Goal: Navigation & Orientation: Find specific page/section

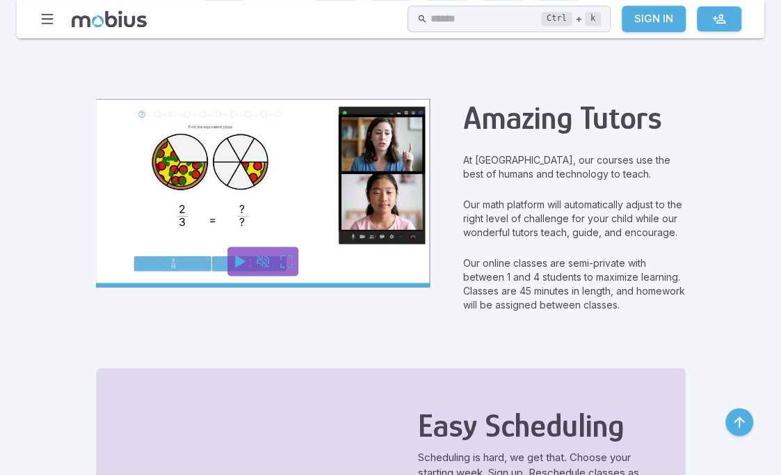
scroll to position [626, 0]
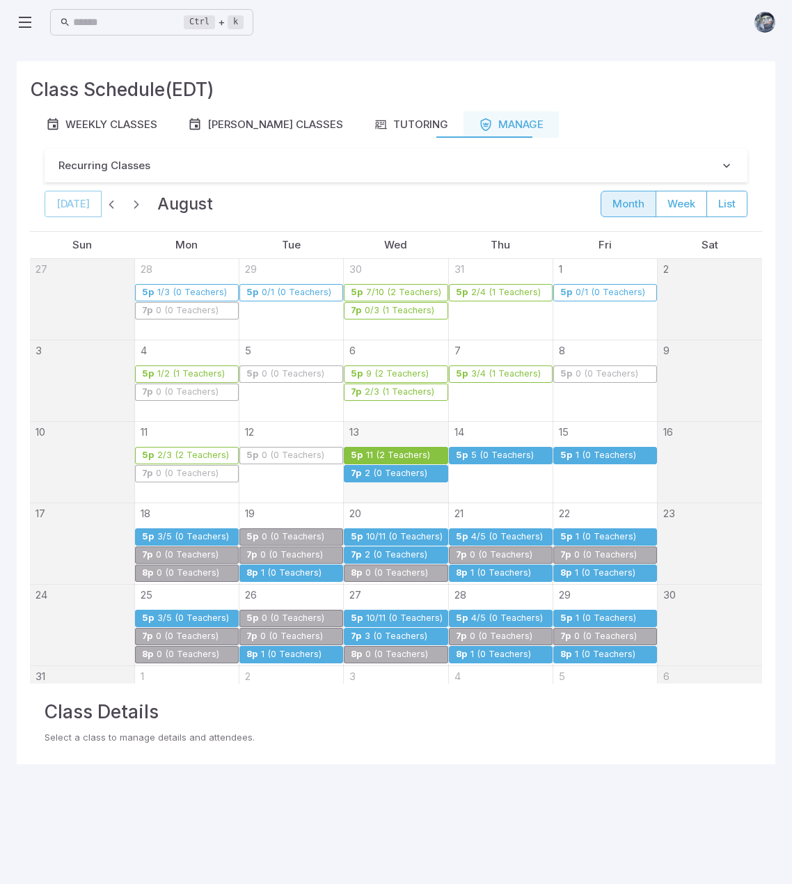
click at [770, 21] on img at bounding box center [764, 22] width 21 height 21
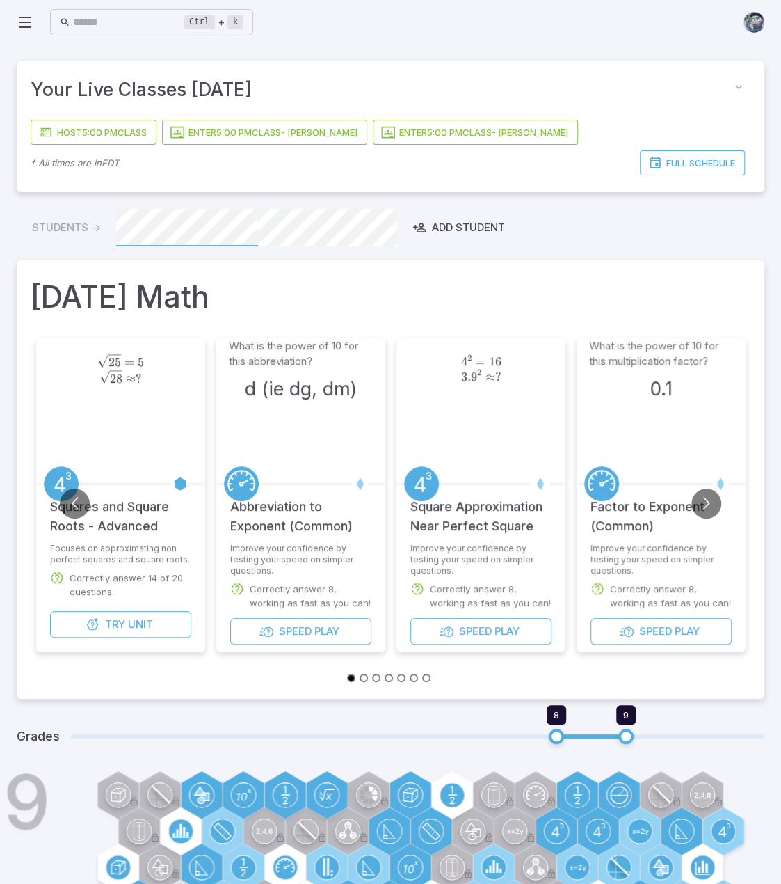
click at [29, 19] on icon at bounding box center [25, 22] width 17 height 17
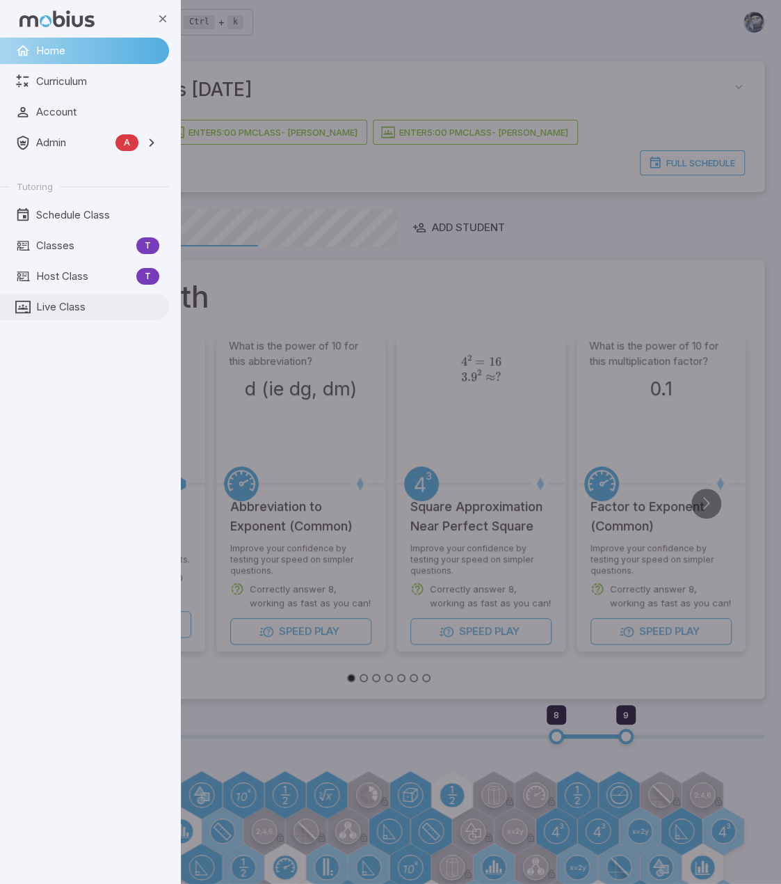
click at [68, 305] on span "Live Class" at bounding box center [97, 306] width 123 height 15
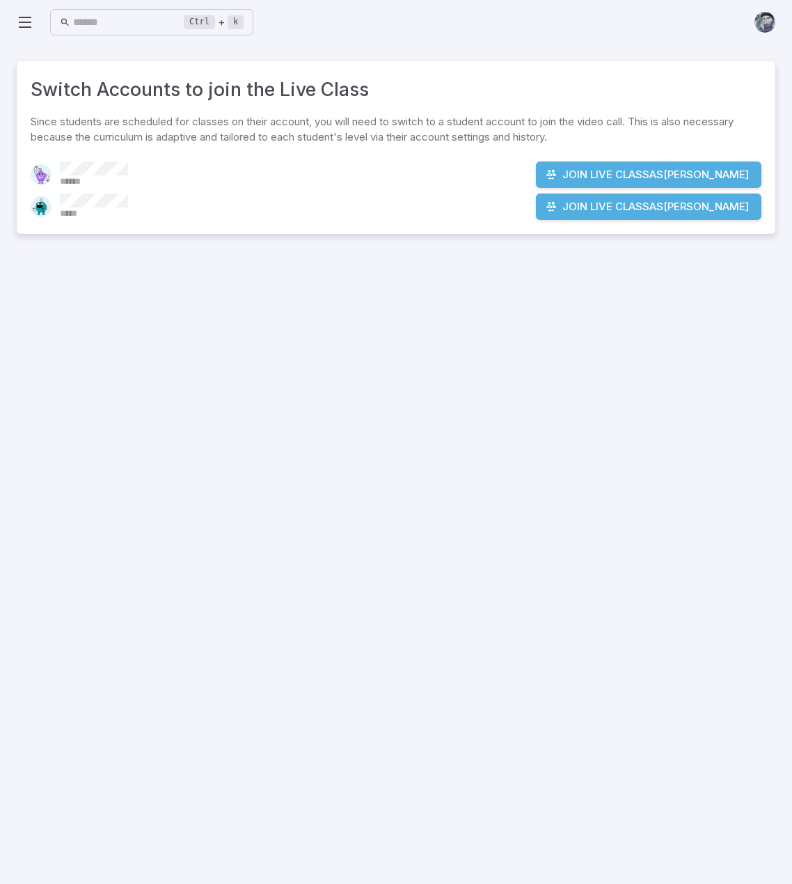
click at [33, 27] on div "Ctrl + k ​" at bounding box center [135, 22] width 237 height 27
click at [27, 19] on icon at bounding box center [25, 22] width 17 height 17
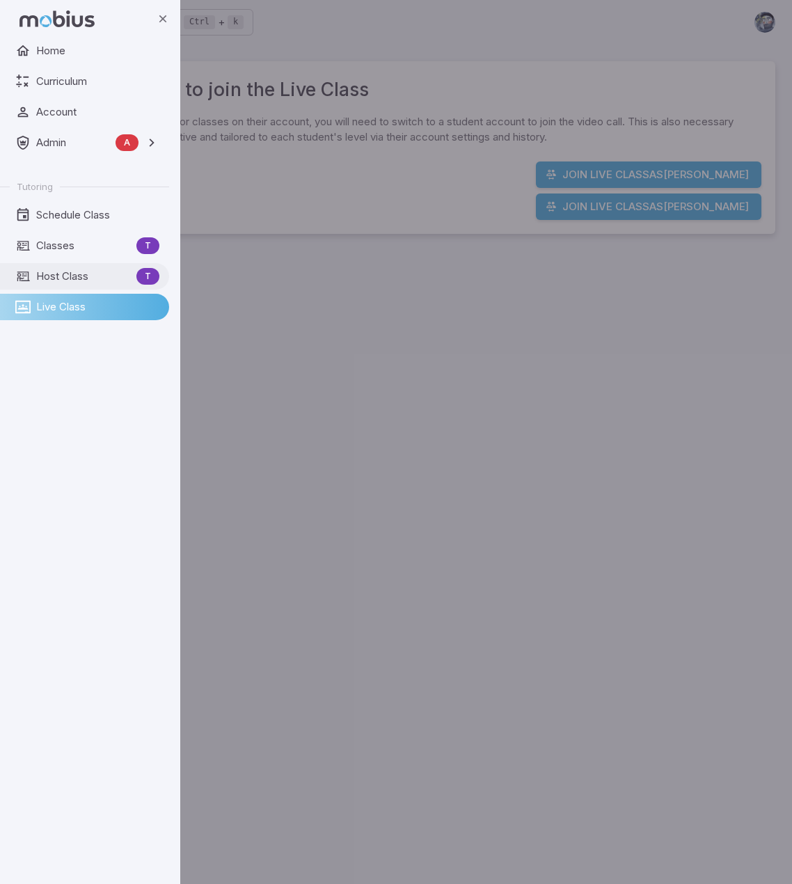
click at [51, 273] on span "Host Class" at bounding box center [83, 276] width 95 height 15
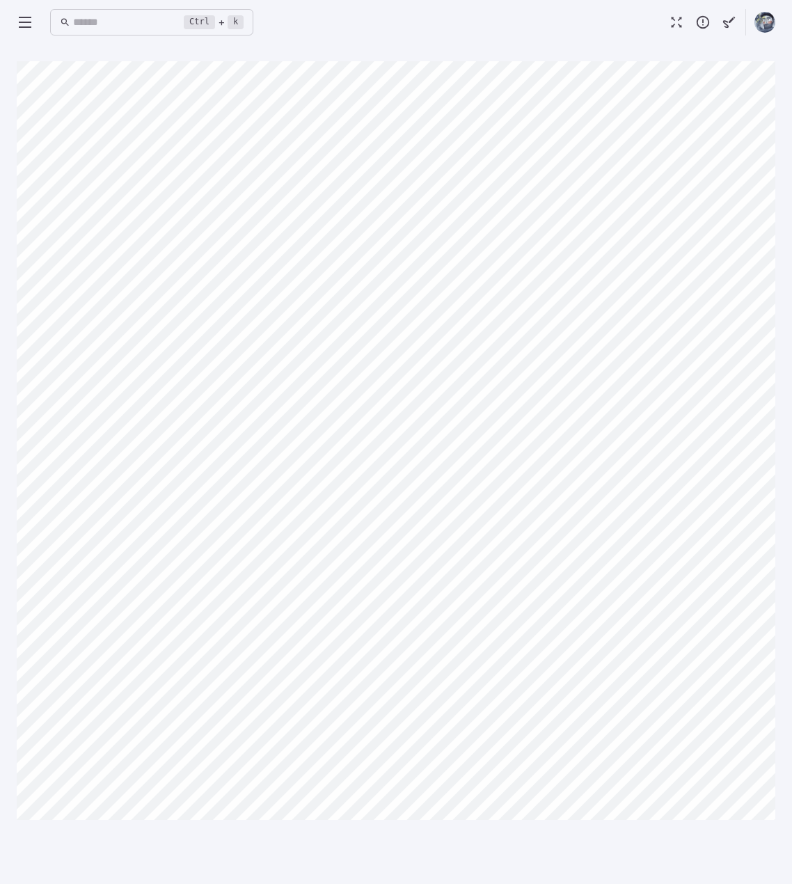
click at [295, 40] on div "Ctrl + k ​" at bounding box center [396, 22] width 759 height 45
